Goal: Task Accomplishment & Management: Complete application form

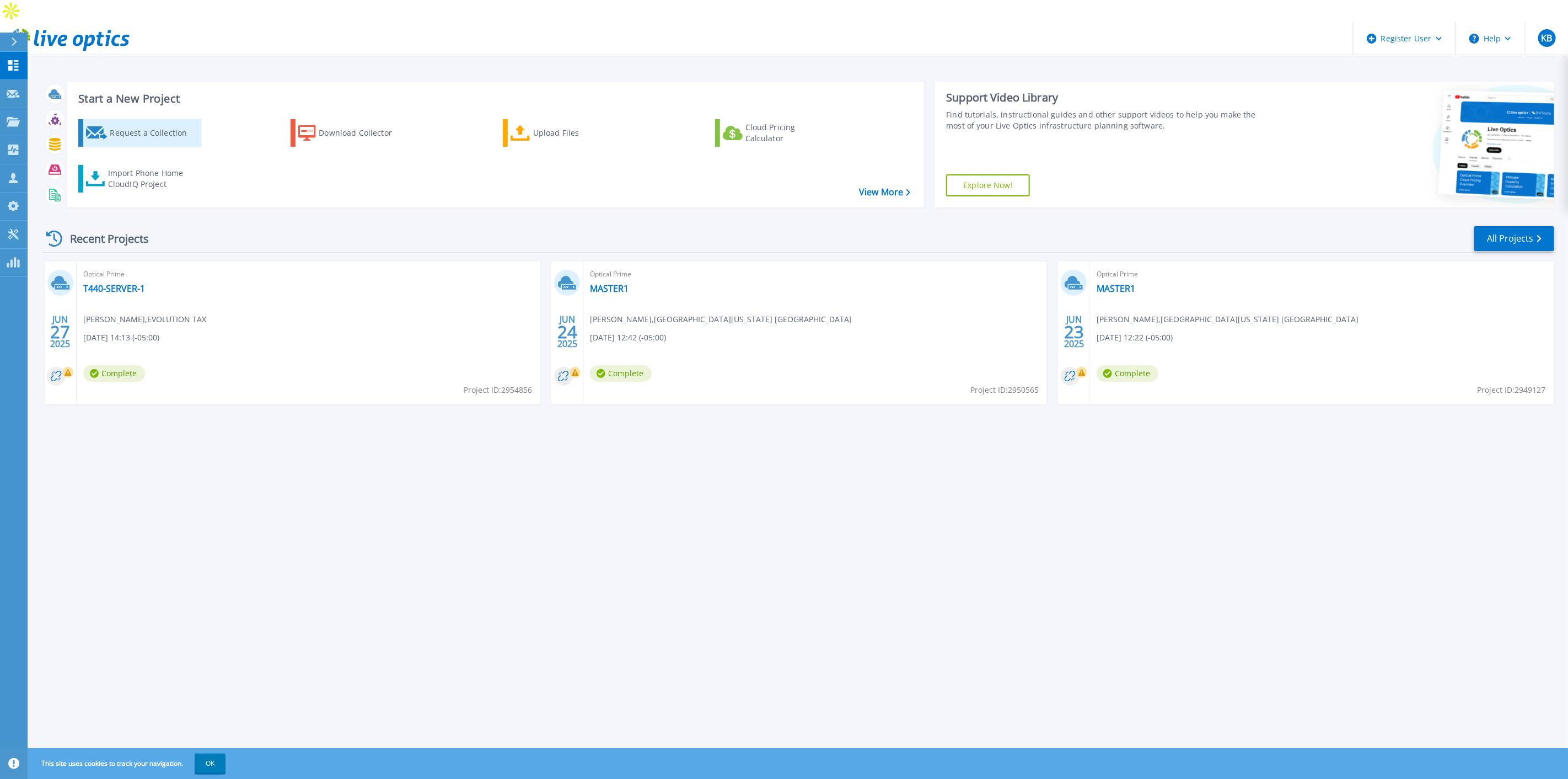
click at [155, 122] on div "Request a Collection" at bounding box center [153, 133] width 88 height 22
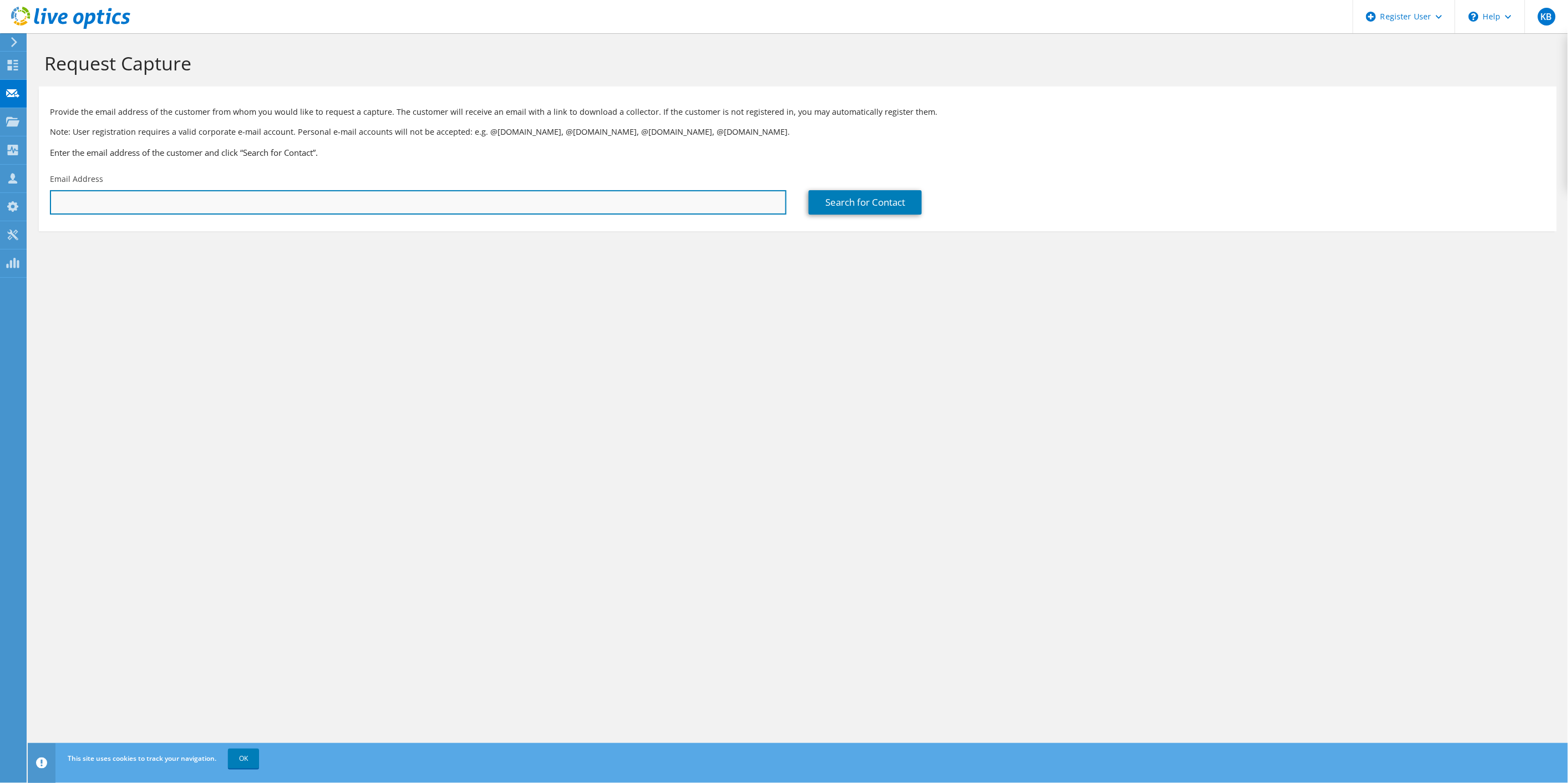
drag, startPoint x: 181, startPoint y: 206, endPoint x: 189, endPoint y: 206, distance: 8.0
click at [181, 206] on input "text" at bounding box center [418, 203] width 737 height 24
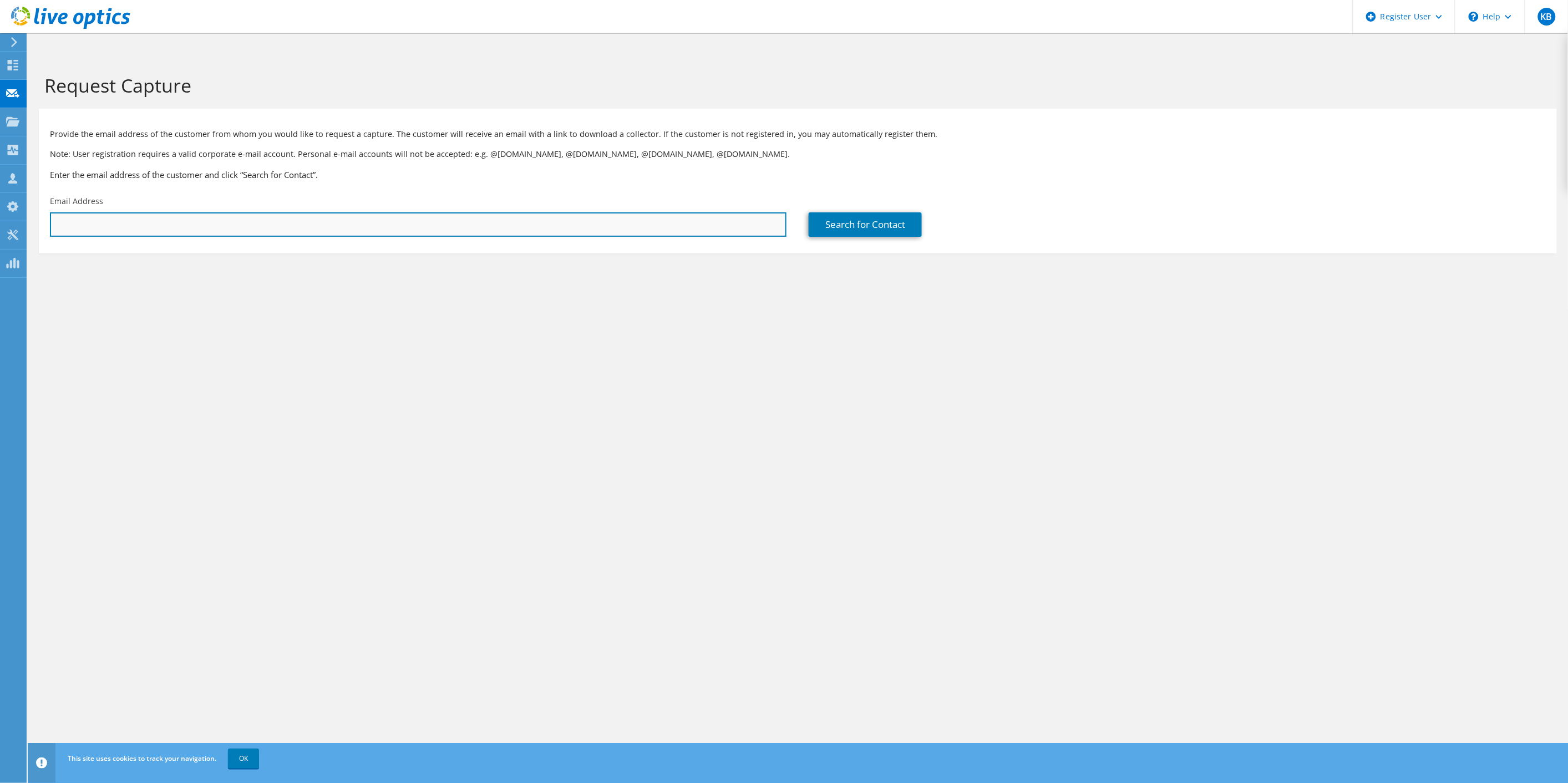
click at [230, 212] on input "text" at bounding box center [418, 225] width 737 height 24
click at [348, 212] on input "text" at bounding box center [418, 225] width 737 height 24
paste input "patrick@hallmarksales.com"
type input "patrick@hallmarksales.com"
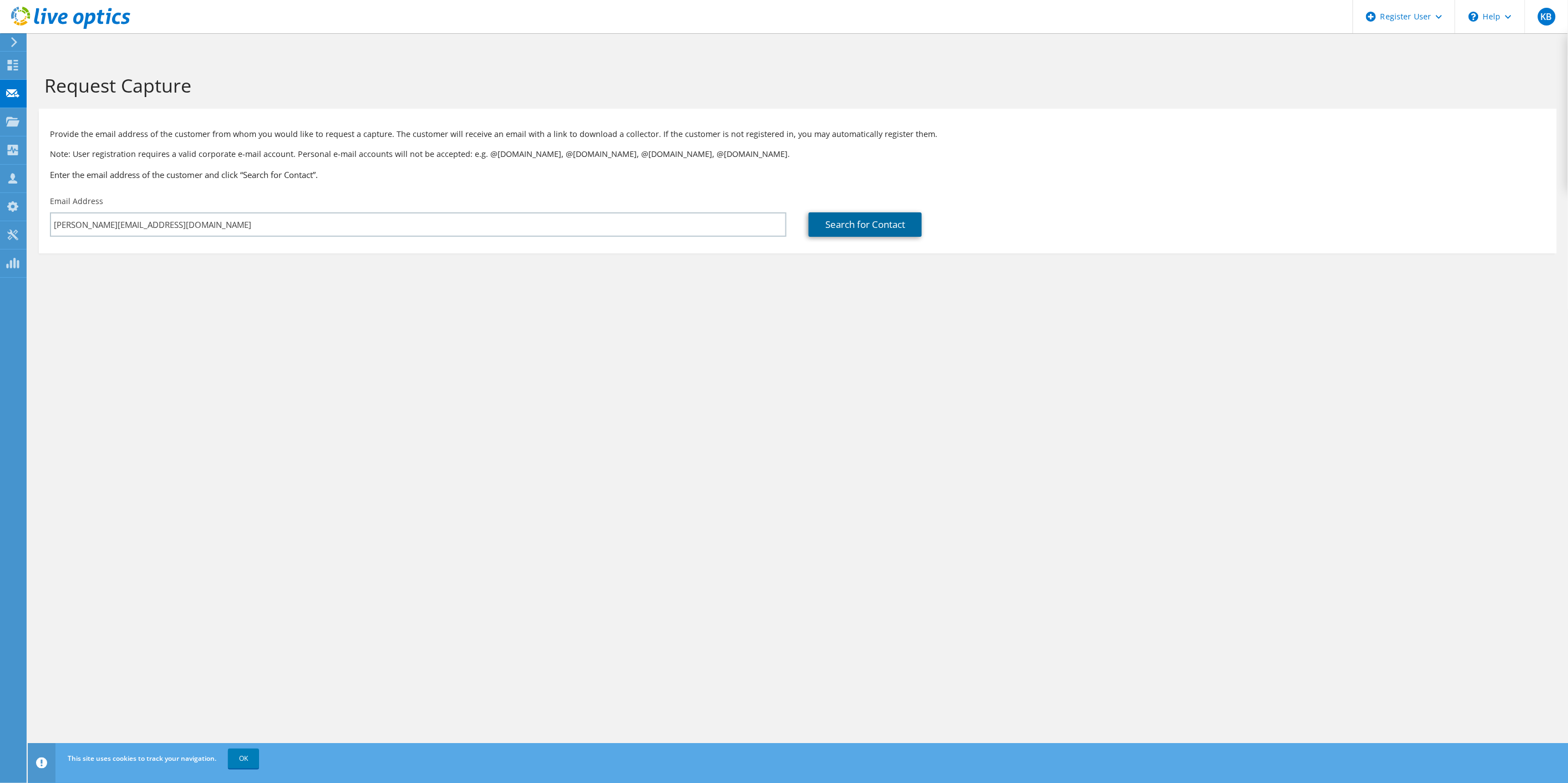
click at [863, 212] on link "Search for Contact" at bounding box center [865, 225] width 113 height 24
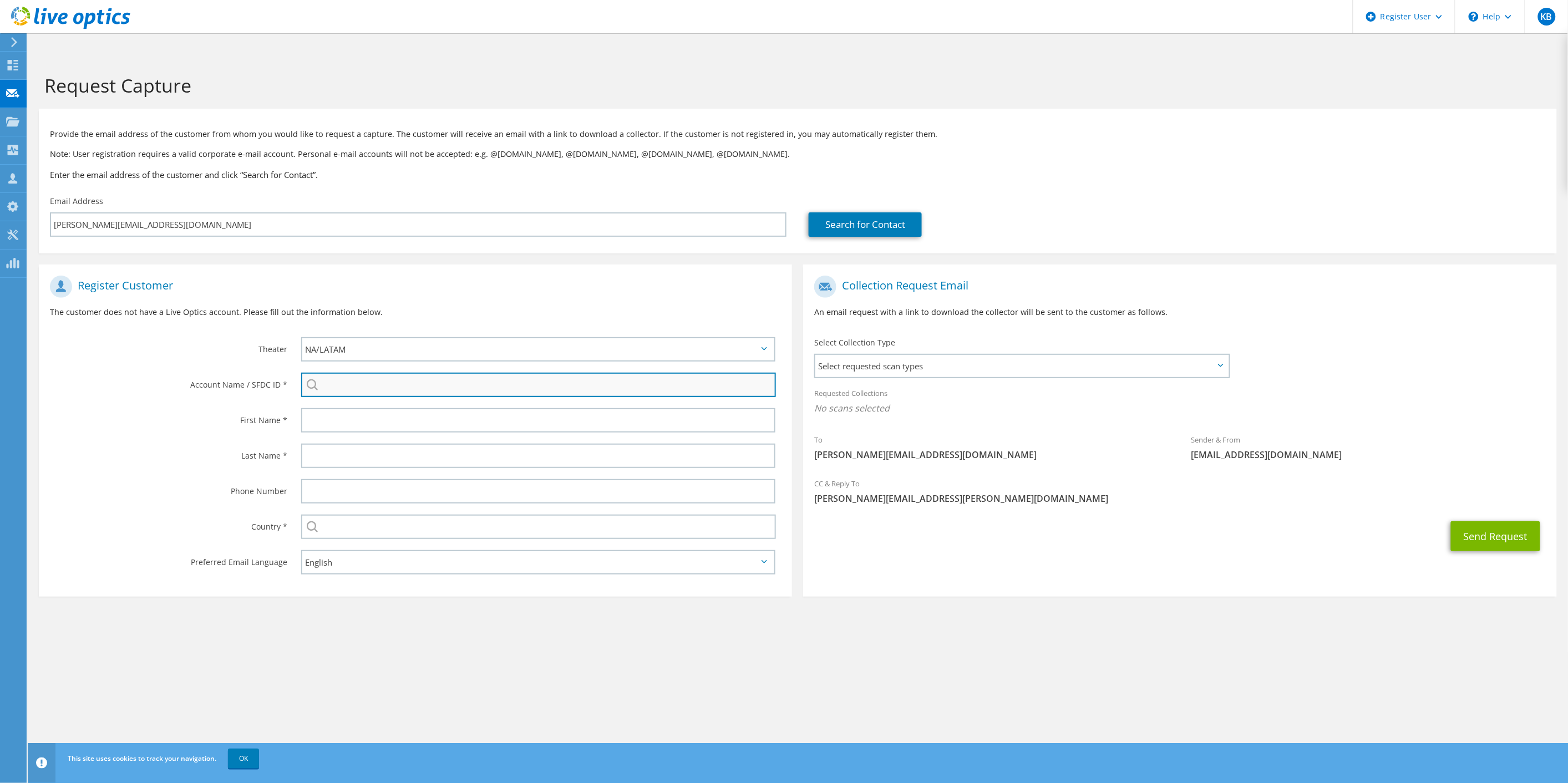
click at [516, 373] on input "search" at bounding box center [539, 385] width 475 height 24
click at [365, 373] on input "search" at bounding box center [539, 385] width 475 height 24
click at [375, 373] on input "search" at bounding box center [539, 385] width 475 height 24
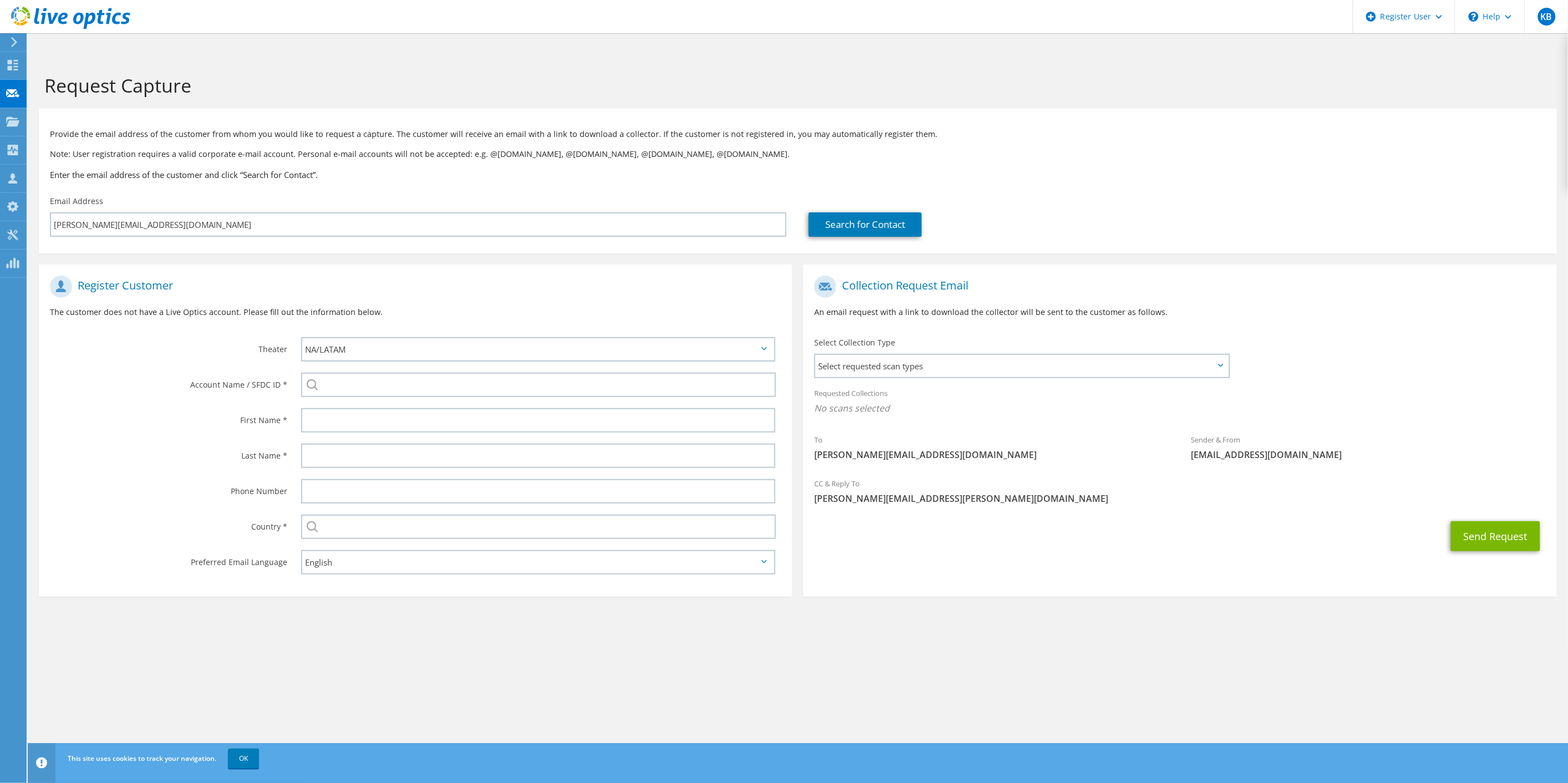
click at [314, 373] on div at bounding box center [538, 385] width 475 height 24
click at [342, 403] on div at bounding box center [541, 421] width 503 height 36
click at [353, 408] on input "text" at bounding box center [538, 421] width 475 height 24
click at [367, 373] on input "search" at bounding box center [539, 385] width 475 height 24
click at [347, 408] on input "text" at bounding box center [538, 421] width 475 height 24
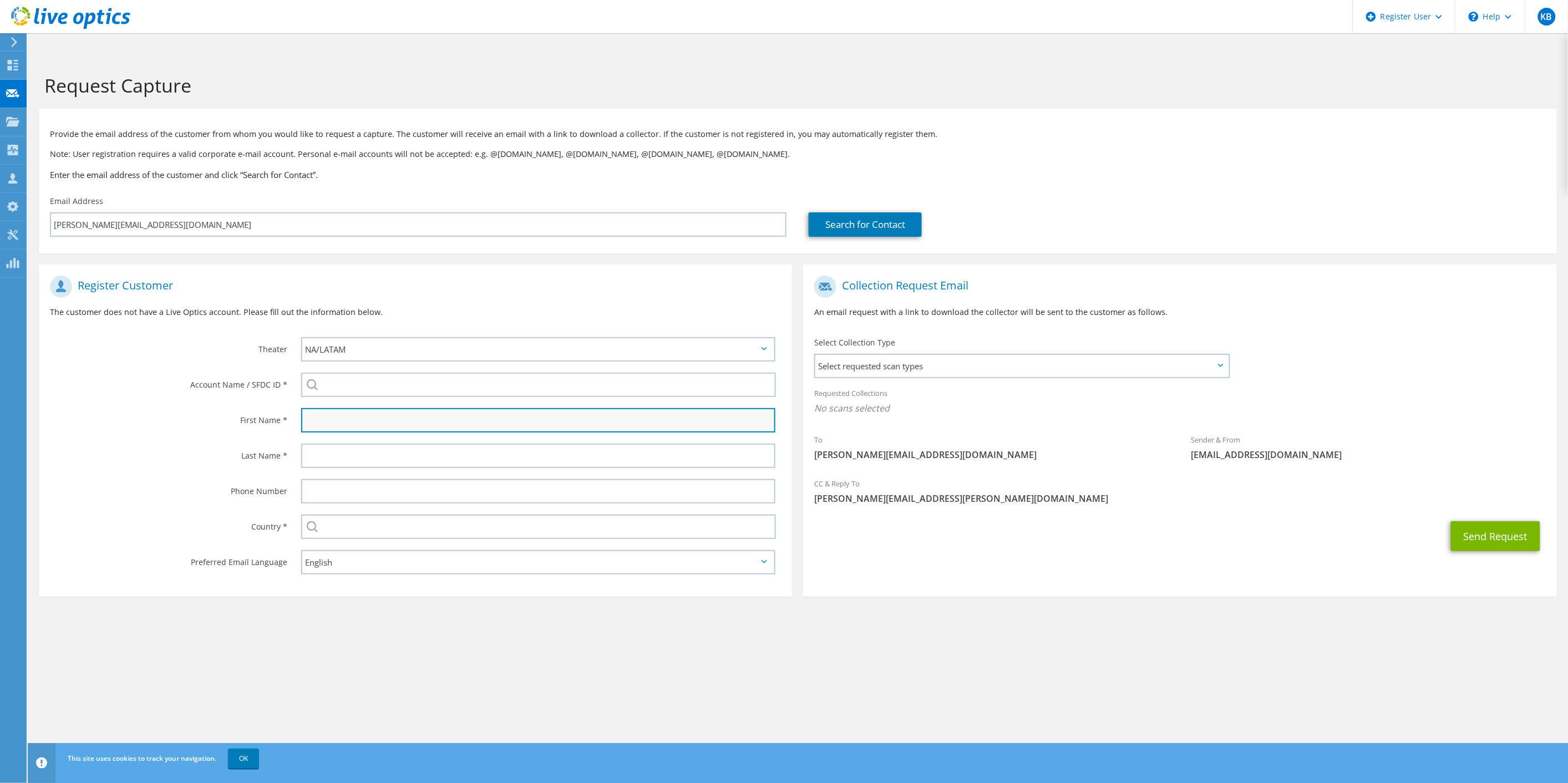
click at [556, 408] on input "text" at bounding box center [538, 421] width 475 height 24
type input "Patrick"
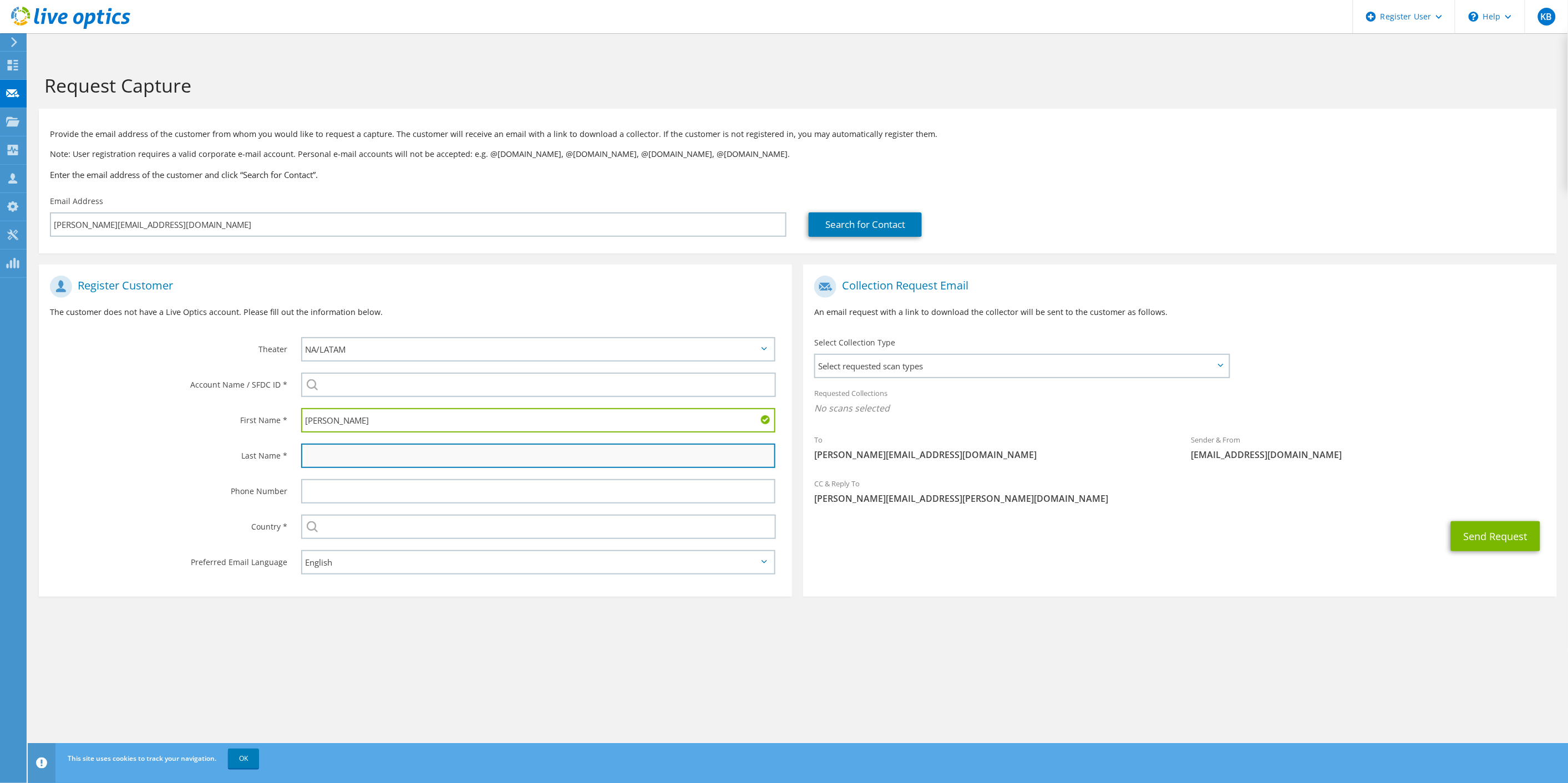
drag, startPoint x: 529, startPoint y: 438, endPoint x: 541, endPoint y: 441, distance: 12.4
click at [529, 444] on input "text" at bounding box center [538, 456] width 475 height 24
click at [487, 444] on input "text" at bounding box center [538, 456] width 475 height 24
type input "Robertson"
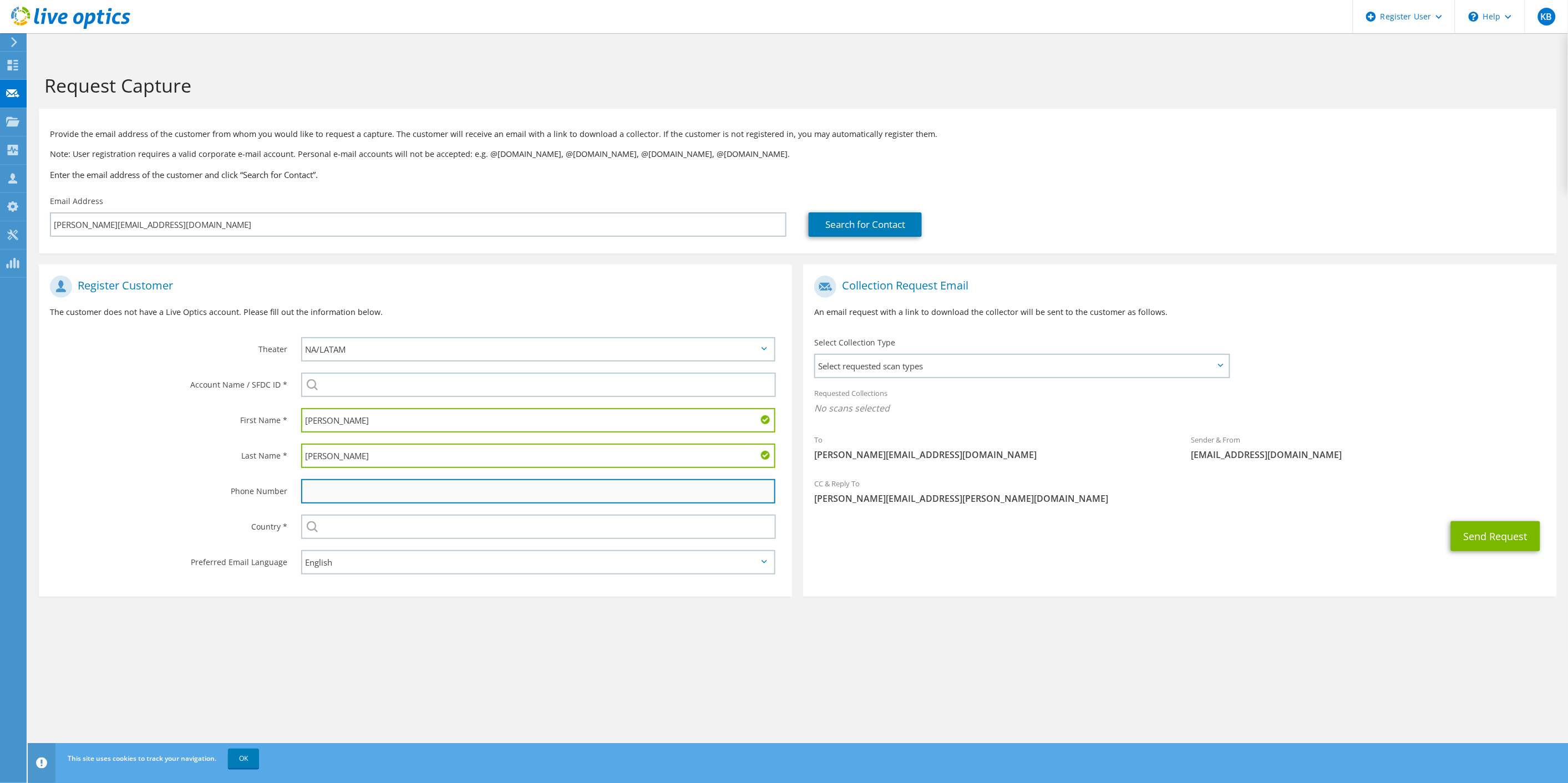
click at [438, 479] on input "text" at bounding box center [538, 492] width 475 height 24
click at [162, 474] on div "Phone Number" at bounding box center [164, 491] width 251 height 34
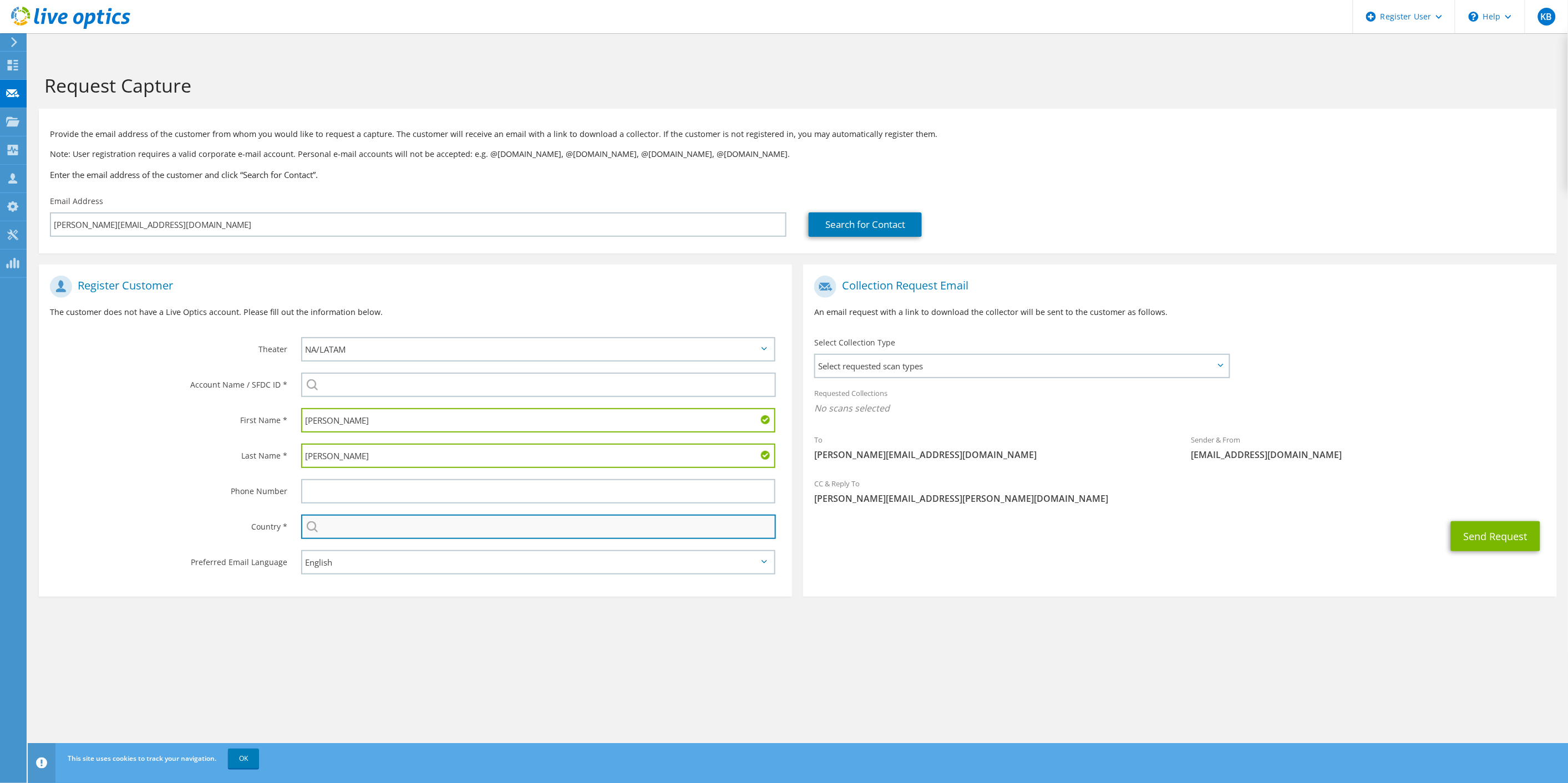
click at [348, 515] on input "text" at bounding box center [539, 527] width 475 height 24
type input "[GEOGRAPHIC_DATA]"
type input "4088593661"
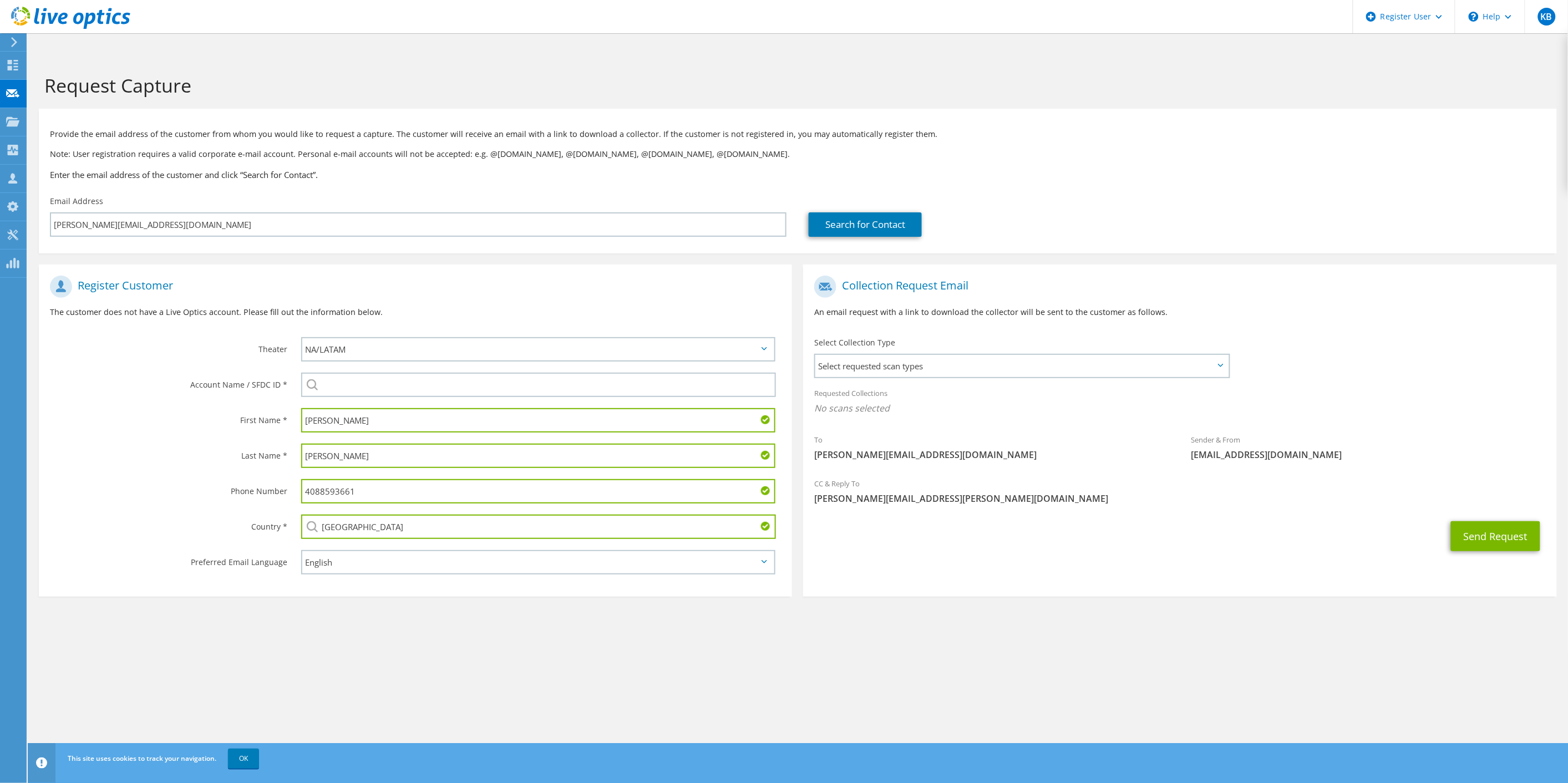
drag, startPoint x: 413, startPoint y: 466, endPoint x: 241, endPoint y: 466, distance: 172.0
click at [247, 474] on div "Phone Number 4088593661" at bounding box center [415, 492] width 753 height 36
click at [137, 474] on div "Phone Number" at bounding box center [164, 491] width 251 height 34
click at [343, 373] on input "search" at bounding box center [539, 385] width 475 height 24
click at [223, 373] on label "Account Name / SFDC ID *" at bounding box center [169, 381] width 238 height 18
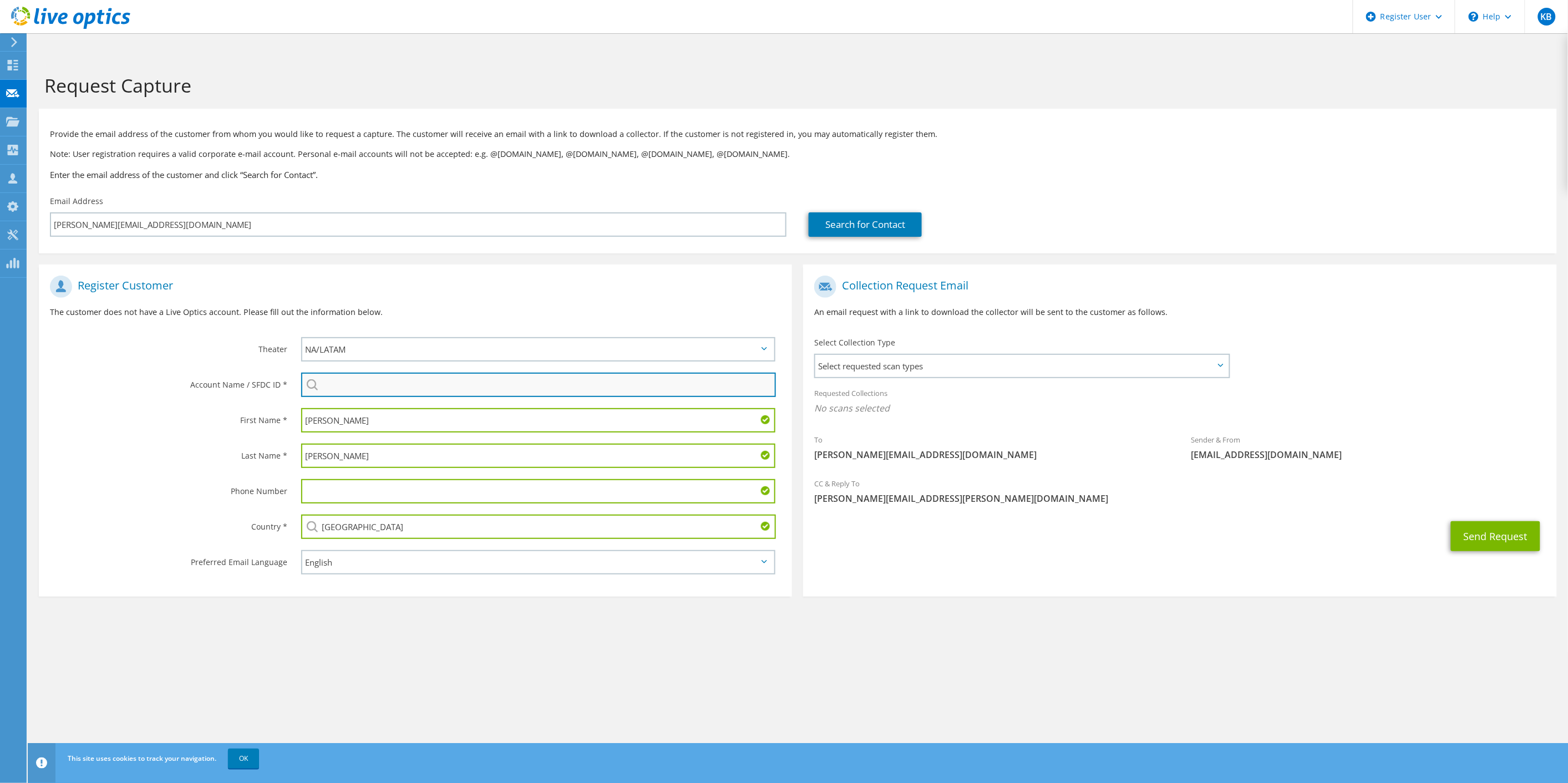
click at [407, 373] on input "search" at bounding box center [539, 385] width 475 height 24
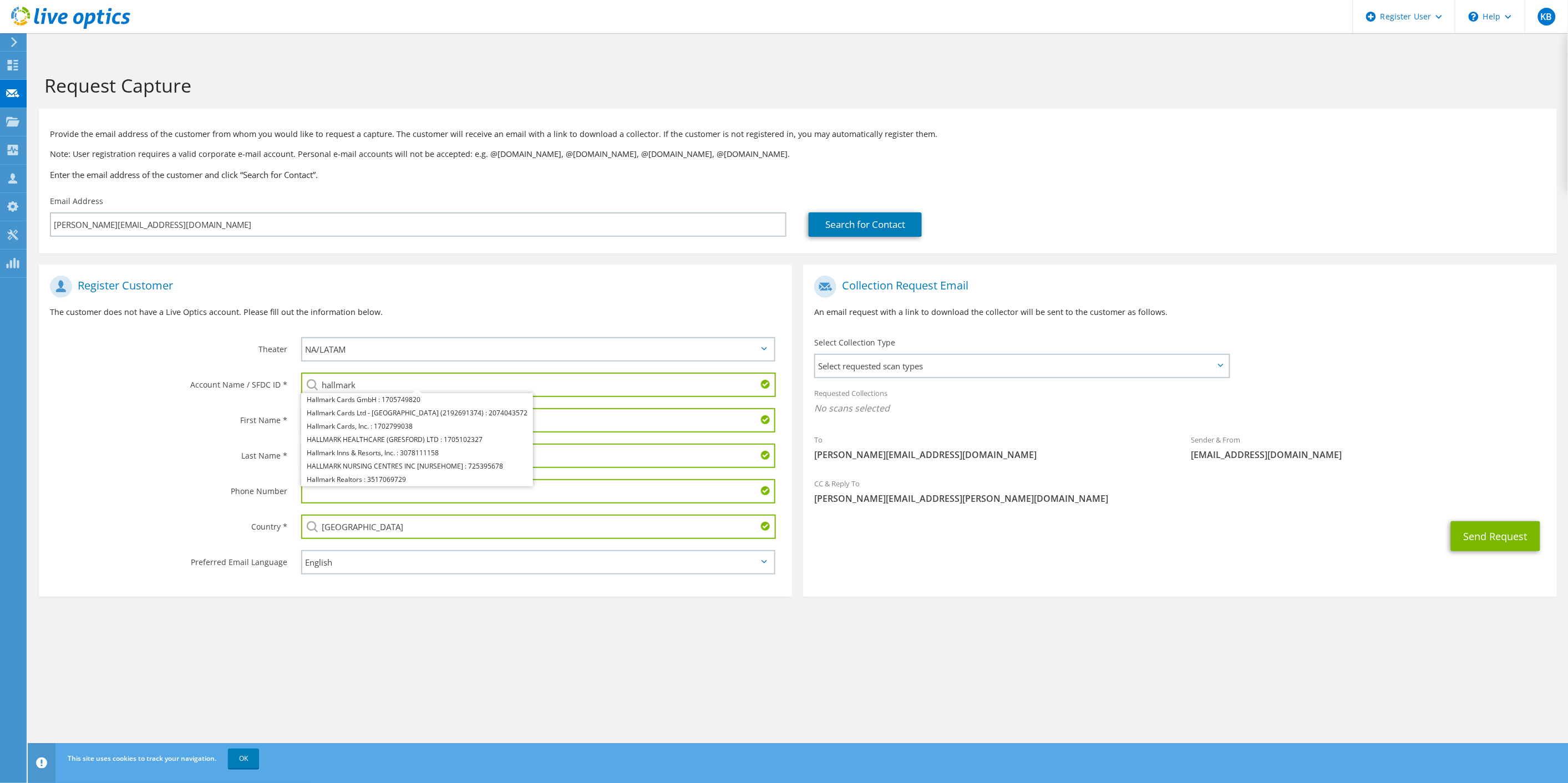
click at [127, 408] on label "First Name *" at bounding box center [169, 417] width 238 height 18
click at [719, 373] on input "hallmark" at bounding box center [539, 385] width 475 height 24
click at [866, 659] on div "Request Capture Provide the email address of the customer from whom you would l…" at bounding box center [797, 430] width 1540 height 750
click at [464, 373] on input "hallmark" at bounding box center [539, 385] width 475 height 24
click at [379, 373] on input "hallmark" at bounding box center [539, 385] width 475 height 24
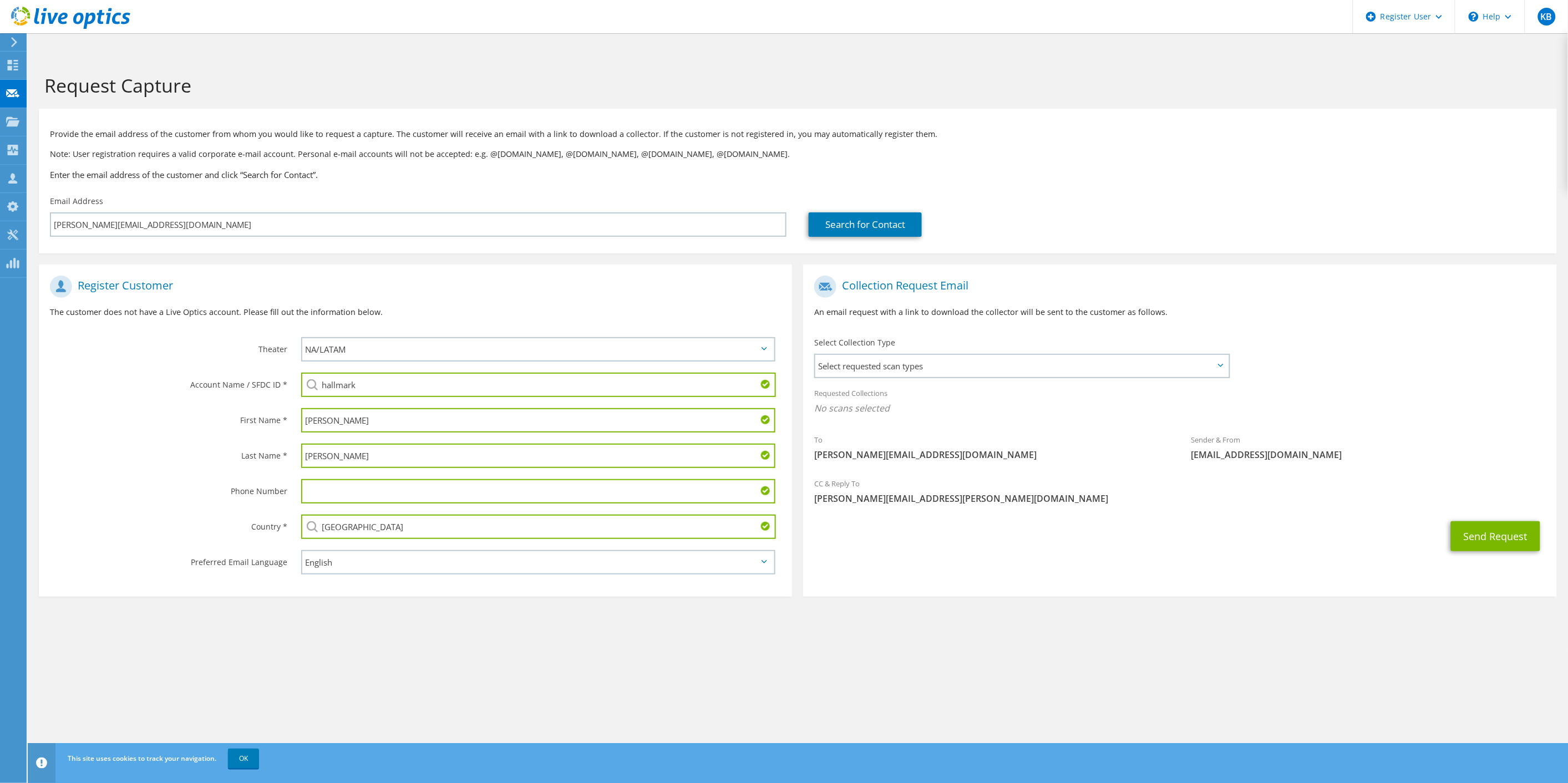
click at [379, 373] on input "hallmark" at bounding box center [539, 385] width 475 height 24
paste input "HALLMARK SALES CORP"
click at [477, 373] on input "HALLMARK SALES CORP" at bounding box center [539, 385] width 475 height 24
type input "HALLMARK SALES CORP"
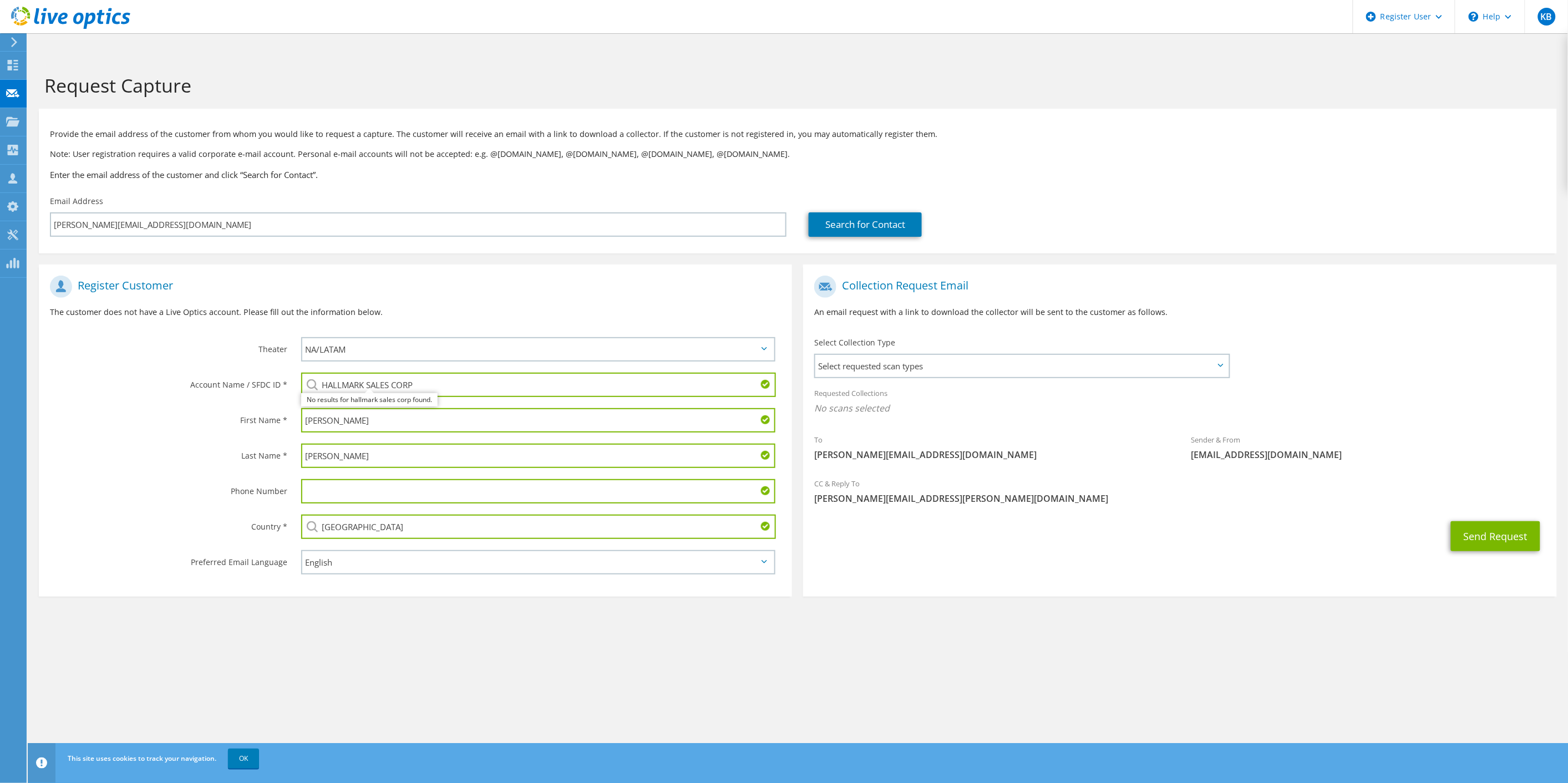
click at [473, 275] on h1 "Register Customer" at bounding box center [413, 287] width 726 height 22
click at [192, 438] on div "Last Name *" at bounding box center [164, 455] width 251 height 34
click at [386, 373] on input "HALLMARK SALES CORP" at bounding box center [539, 385] width 475 height 24
click at [439, 373] on input "HALLMARK SALES CORP" at bounding box center [539, 385] width 475 height 24
click at [930, 710] on div "Request Capture Provide the email address of the customer from whom you would l…" at bounding box center [797, 430] width 1540 height 750
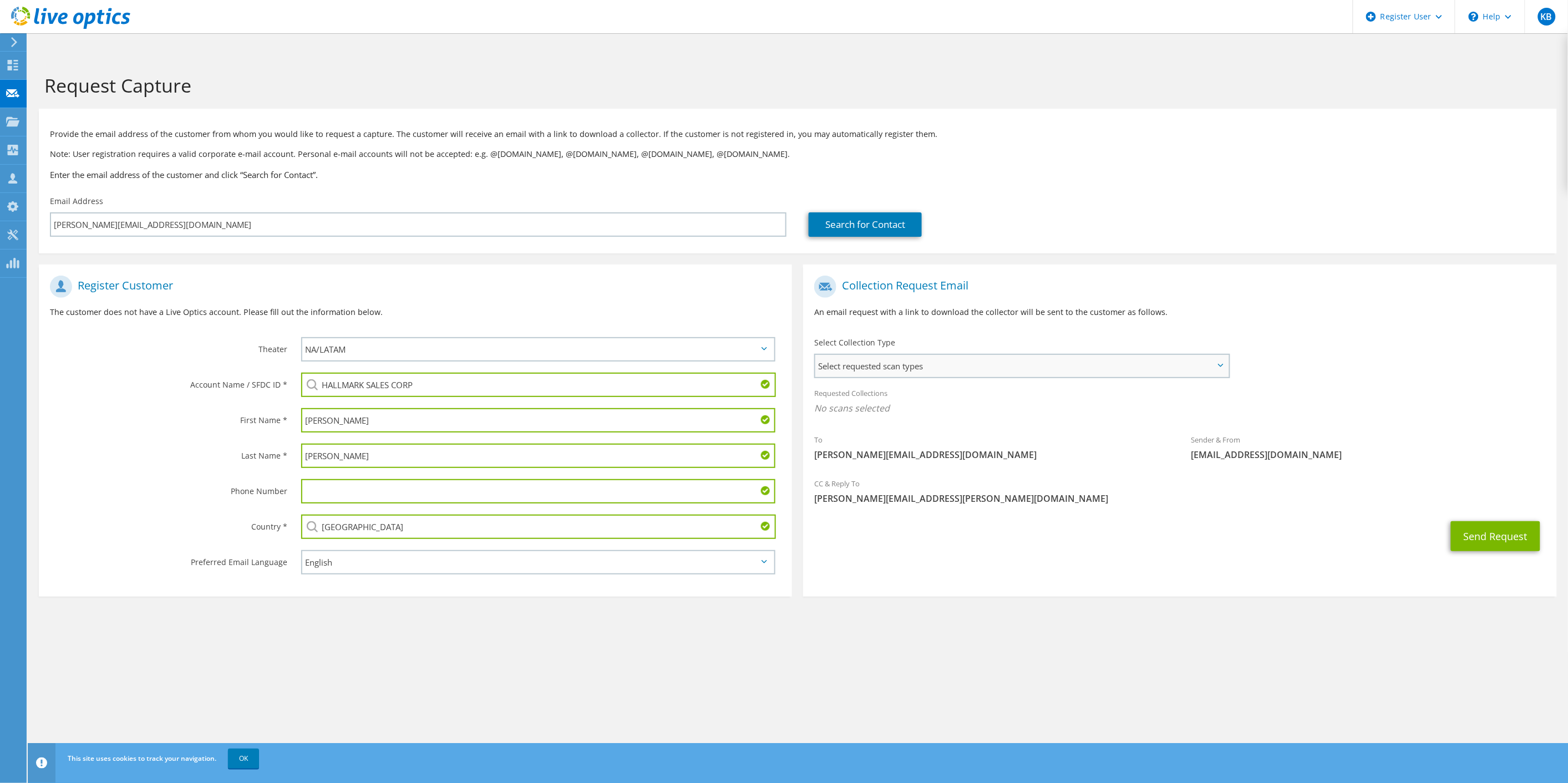
click at [915, 355] on span "Select requested scan types" at bounding box center [1021, 366] width 413 height 22
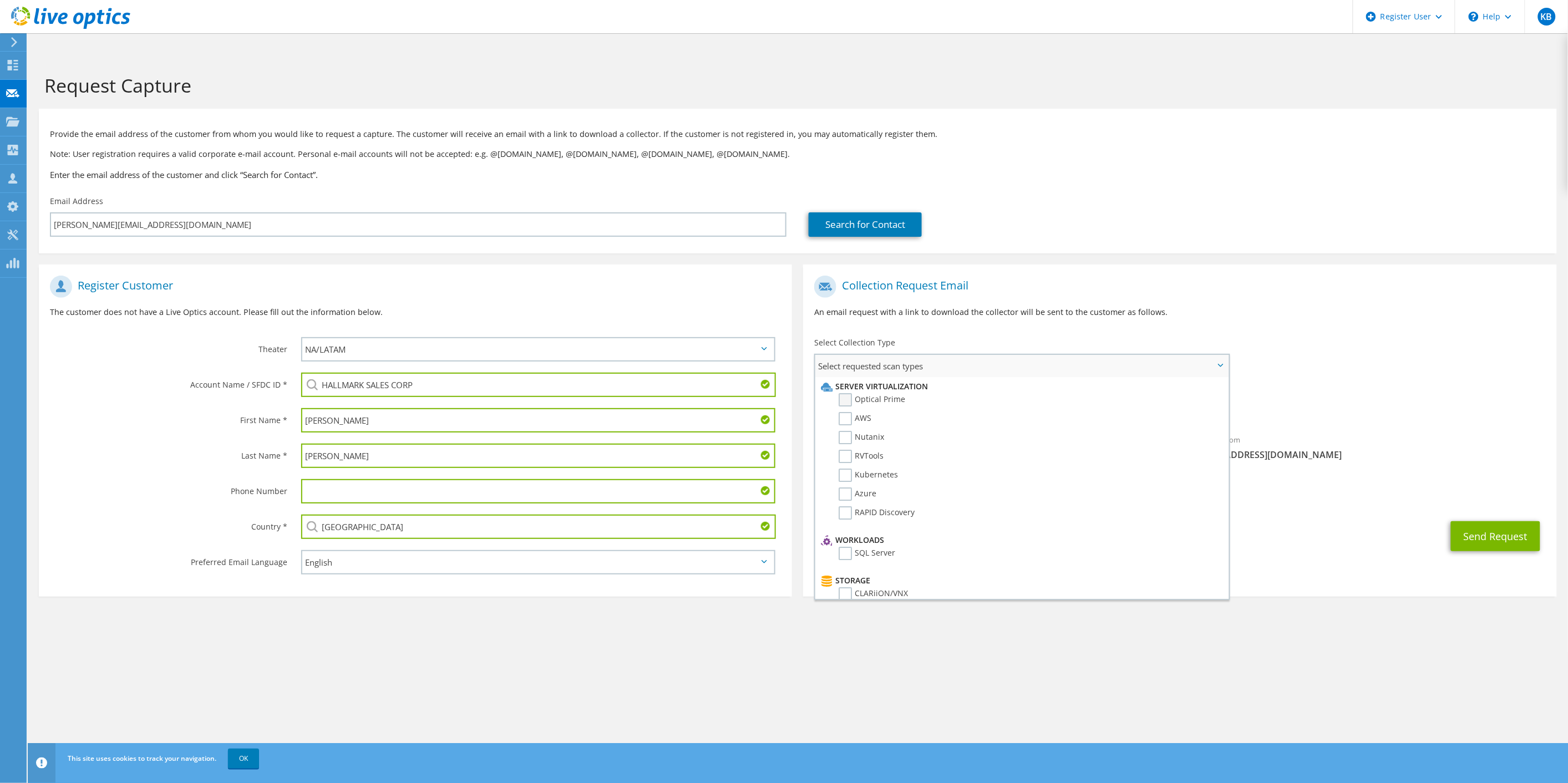
click at [891, 393] on label "Optical Prime" at bounding box center [872, 400] width 67 height 13
click at [0, 0] on input "Optical Prime" at bounding box center [0, 0] width 0 height 0
click at [1243, 641] on div "Request Capture Provide the email address of the customer from whom you would l…" at bounding box center [797, 430] width 1540 height 750
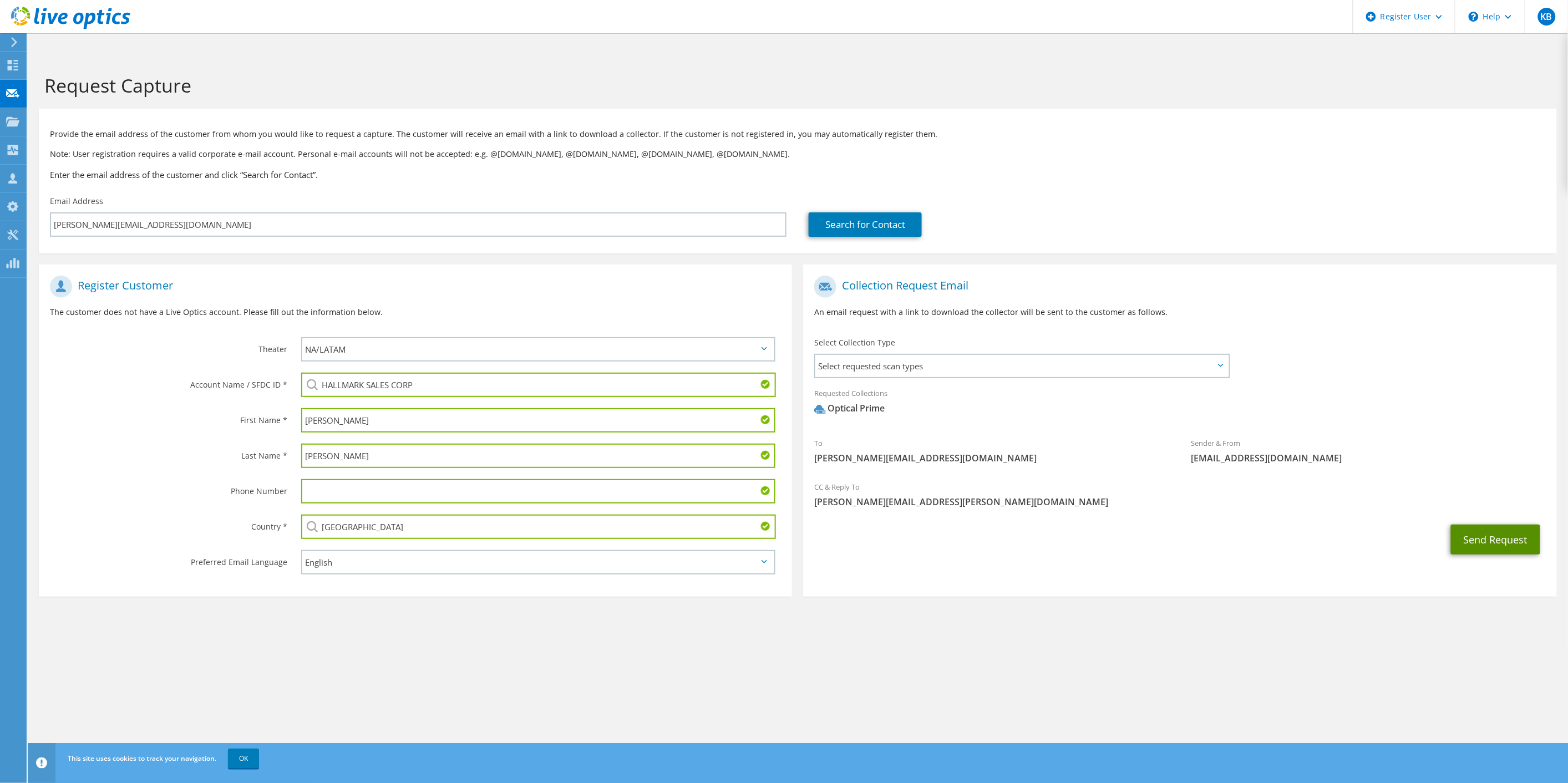
click at [1495, 525] on button "Send Request" at bounding box center [1495, 539] width 89 height 30
